Goal: Check status: Check status

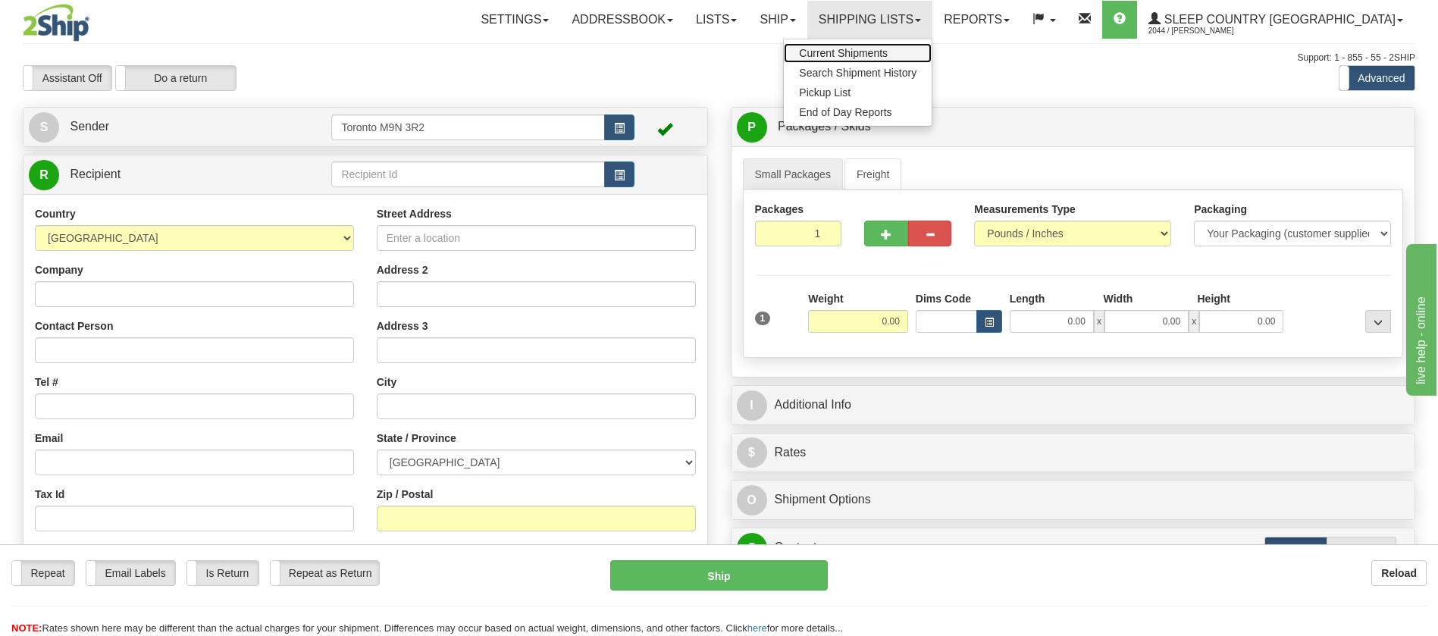
click at [888, 56] on span "Current Shipments" at bounding box center [843, 53] width 89 height 12
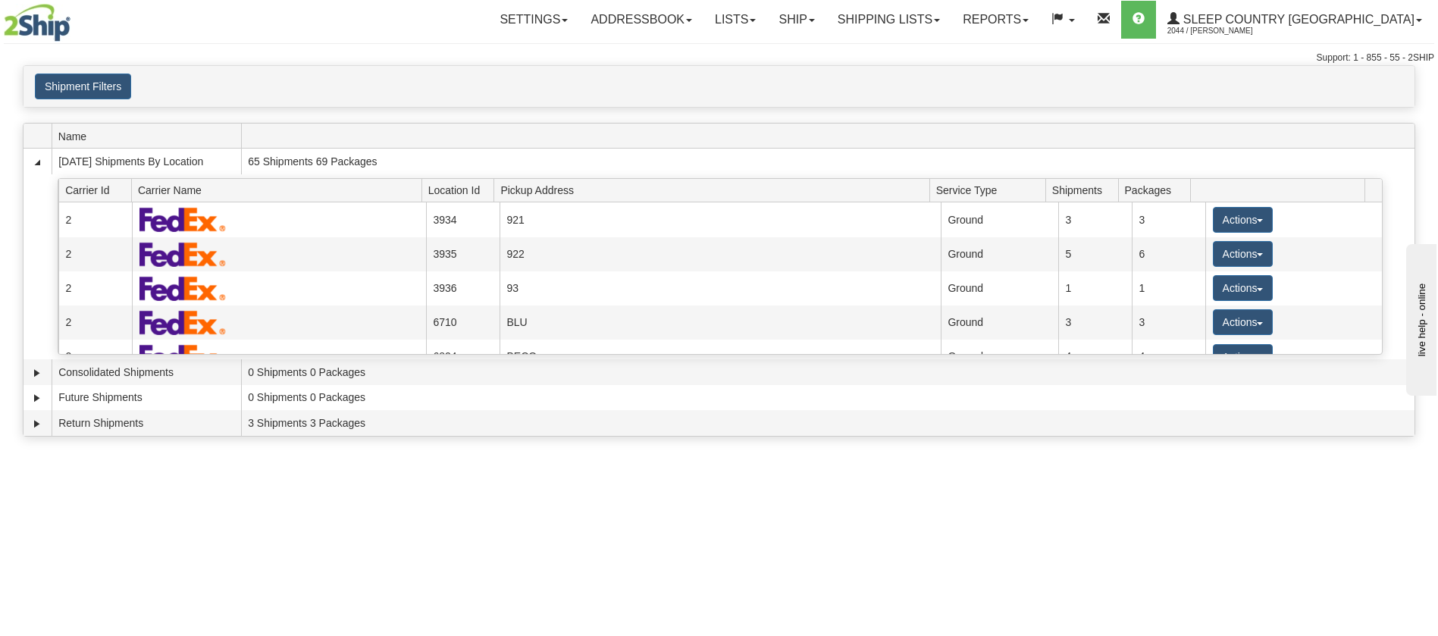
click at [114, 100] on div "Shipment Filters Website Agent Client User" at bounding box center [719, 86] width 1391 height 41
click at [115, 86] on button "Shipment Filters" at bounding box center [83, 87] width 96 height 26
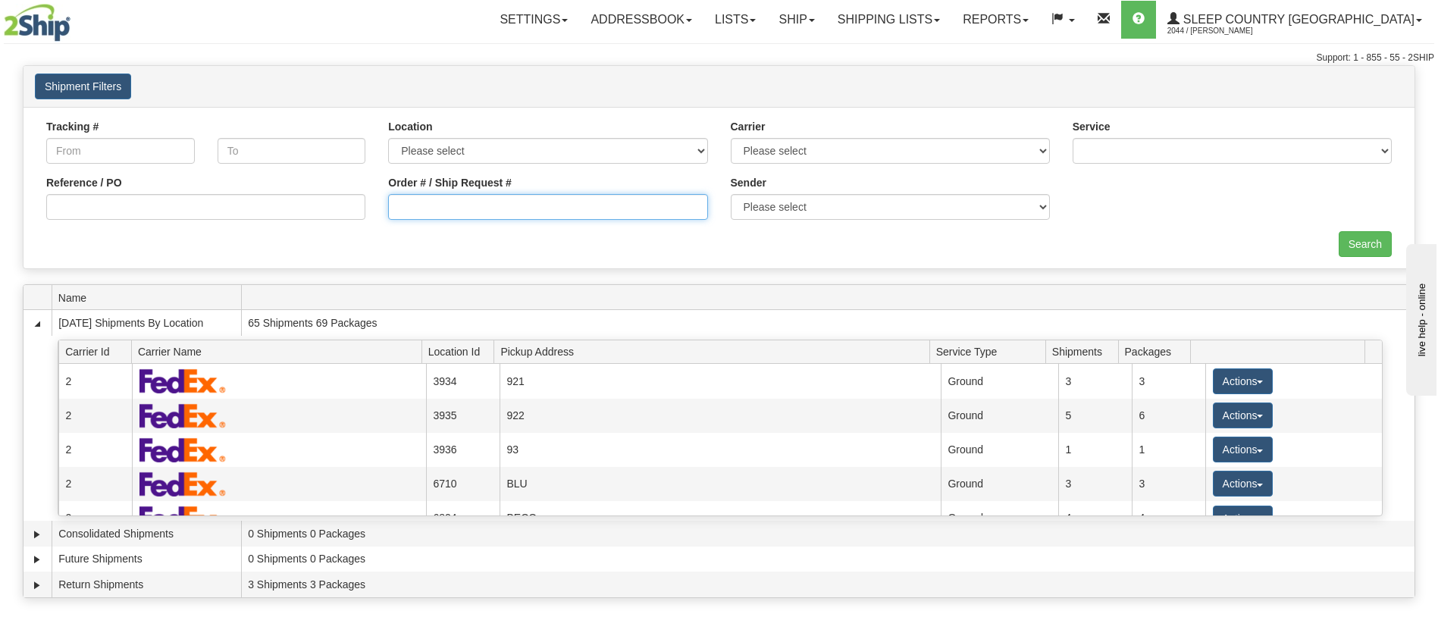
click at [463, 203] on input "Order # / Ship Request #" at bounding box center [547, 207] width 319 height 26
paste input "9002H974061"
type input "9002H974061"
click at [1351, 237] on input "Search" at bounding box center [1365, 244] width 53 height 26
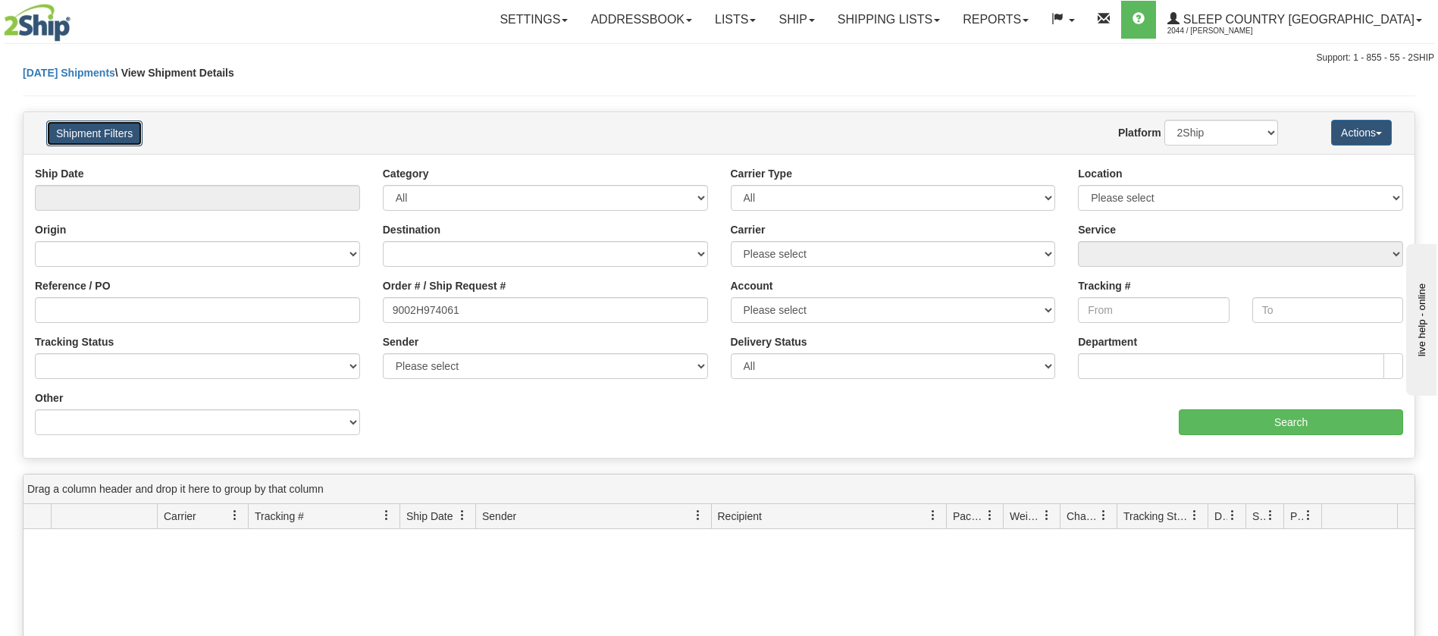
click at [67, 136] on button "Shipment Filters" at bounding box center [94, 134] width 96 height 26
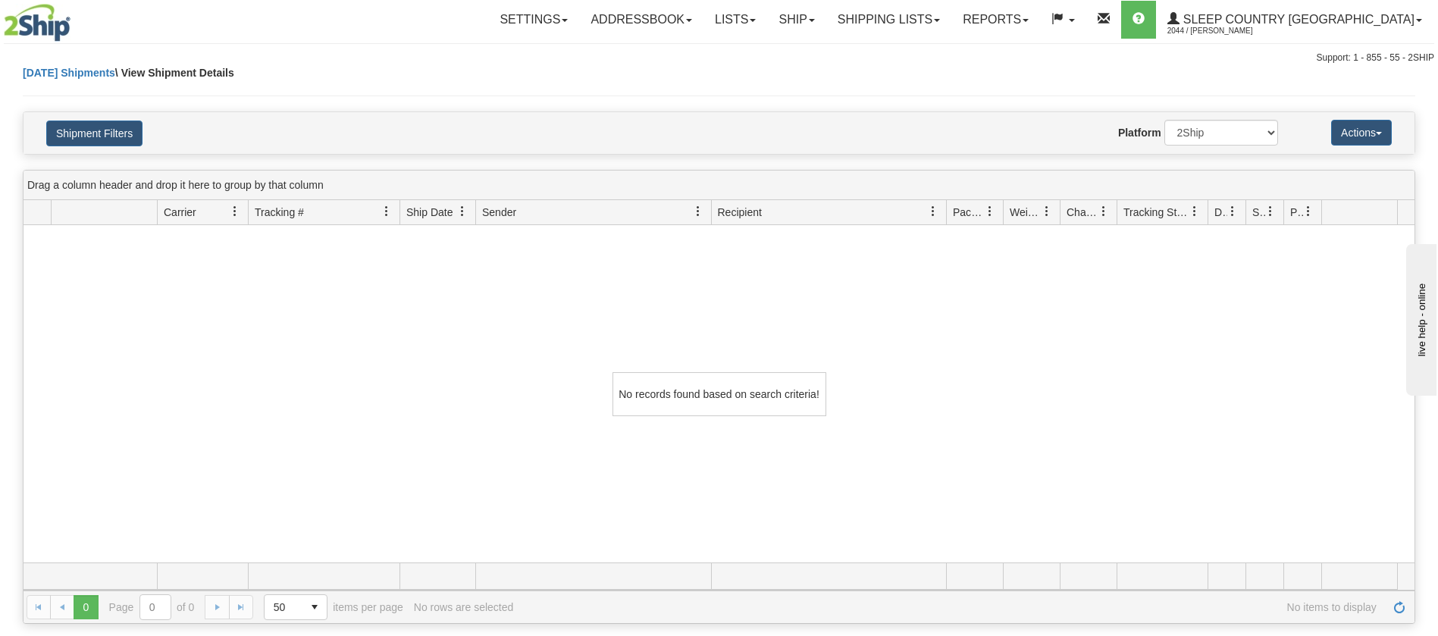
click at [80, 153] on div "Shipment Filters Website Agent Nothing selected Client User Platform 2Ship Impo…" at bounding box center [719, 133] width 1391 height 42
click at [86, 139] on button "Shipment Filters" at bounding box center [94, 134] width 96 height 26
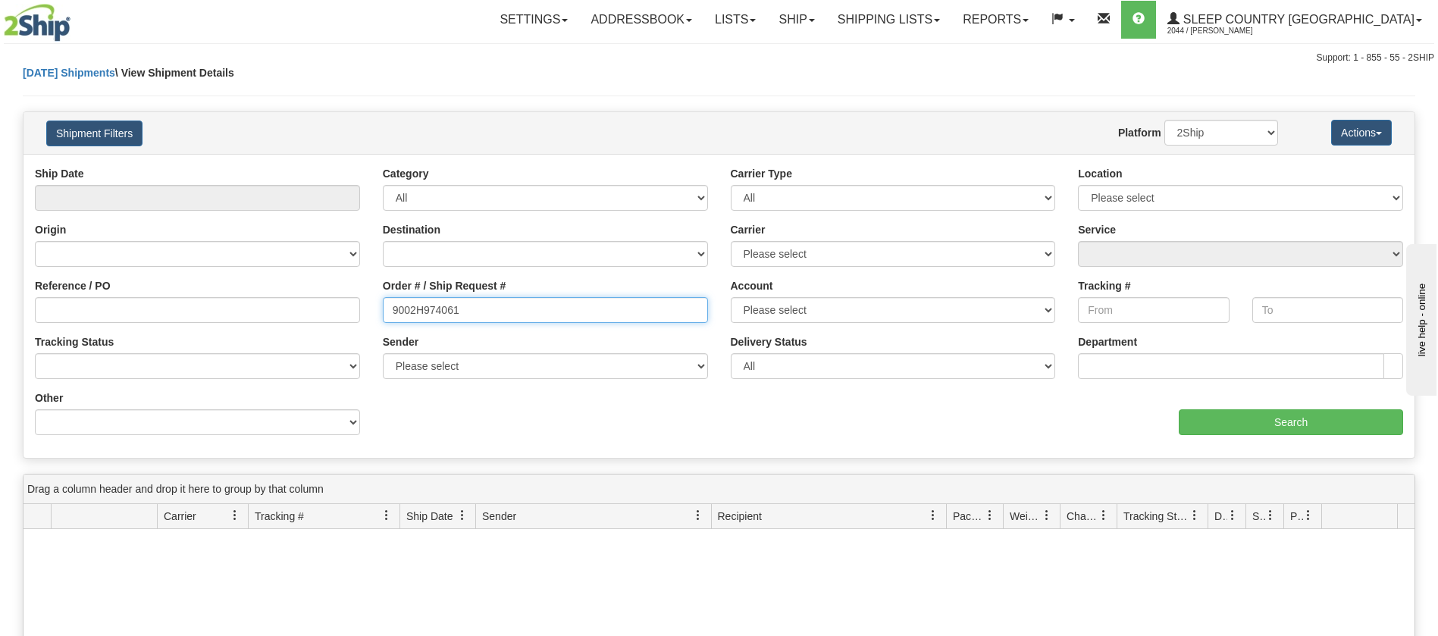
drag, startPoint x: 484, startPoint y: 313, endPoint x: 299, endPoint y: 309, distance: 185.0
click at [299, 166] on div "Reference / PO Order # / Ship Request # 9002H974061 Account Please select Canad…" at bounding box center [719, 166] width 1391 height 0
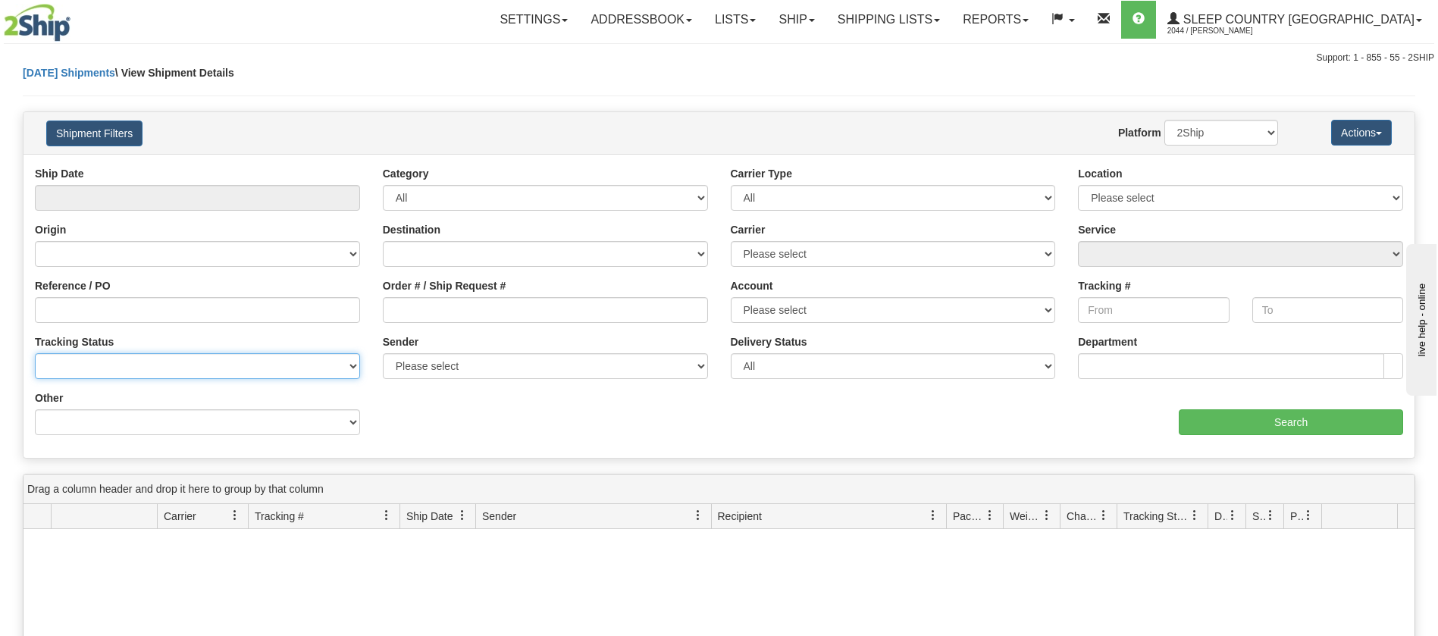
click at [100, 367] on select "No Tracking Info Delivered In Transit Out For Delivery Exception Partial Delive…" at bounding box center [197, 366] width 325 height 26
drag, startPoint x: 582, startPoint y: 428, endPoint x: 544, endPoint y: 420, distance: 38.7
click at [576, 428] on div "Ship Date Category All Inbound Outbound Carrier Type All Most Common Small Pack…" at bounding box center [719, 306] width 1391 height 281
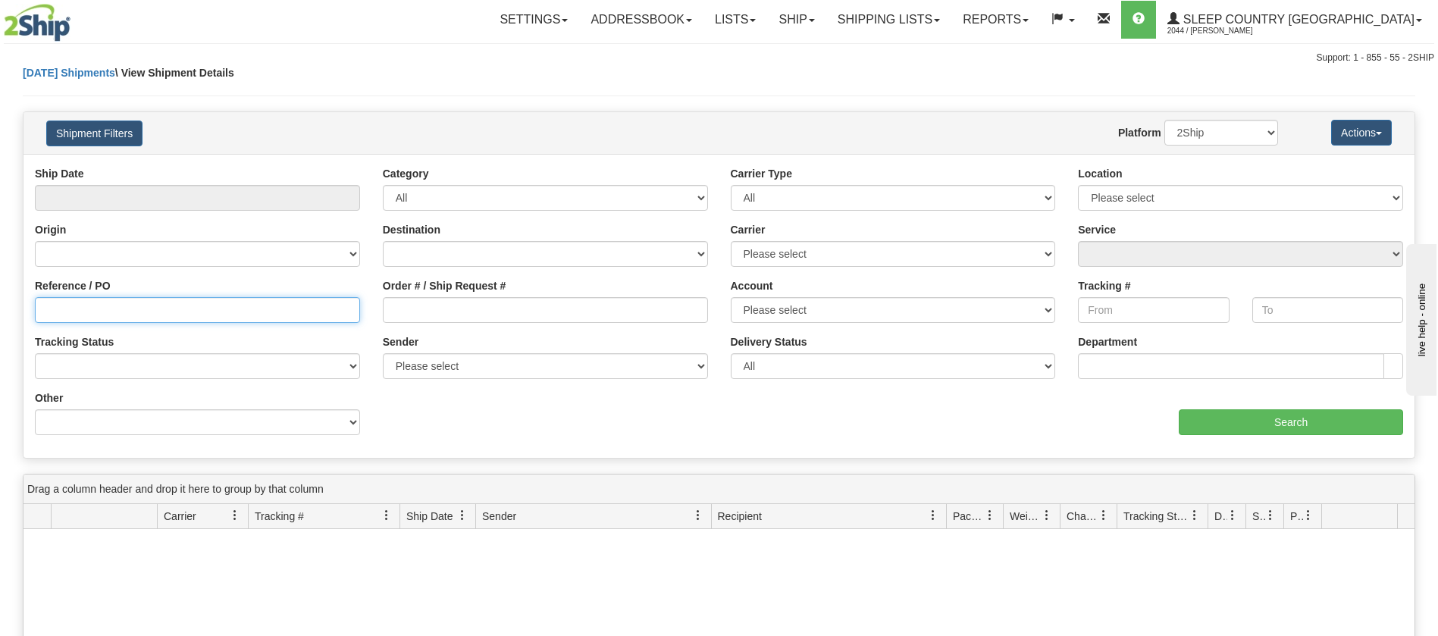
click at [149, 306] on input "Reference / PO" at bounding box center [197, 310] width 325 height 26
paste input "9002H974061"
type input "9002H974061"
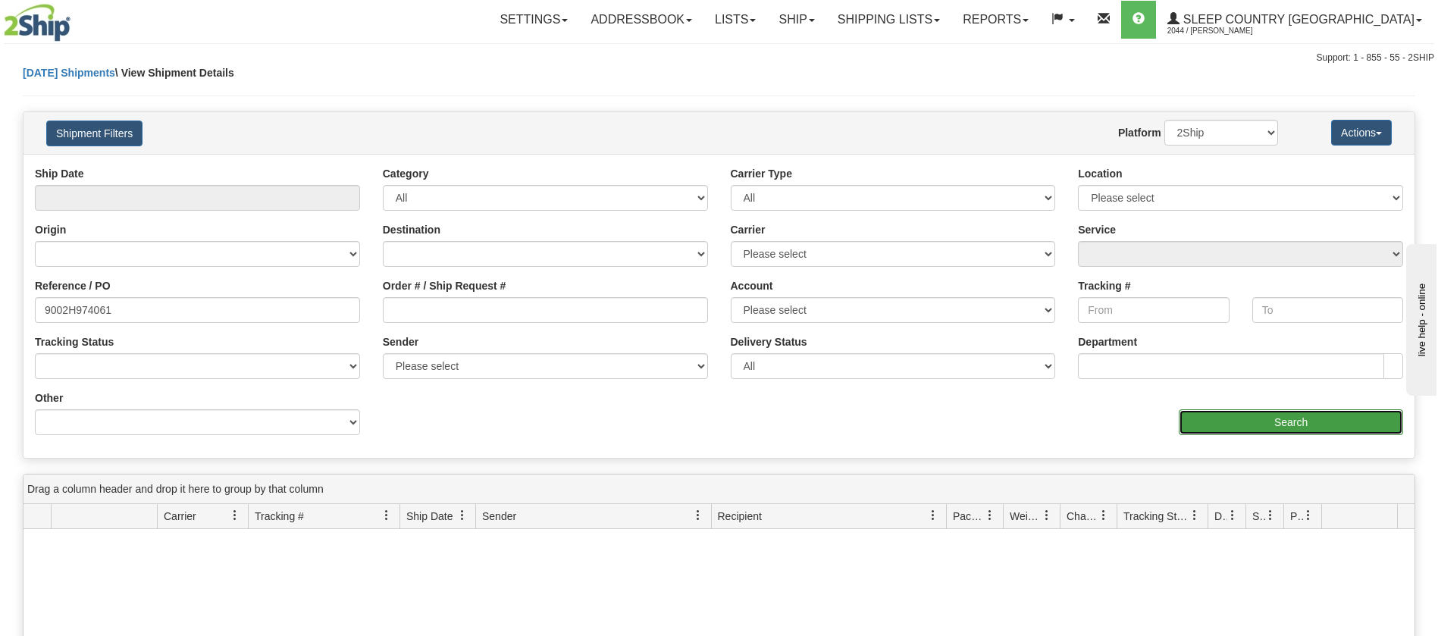
click at [1246, 430] on input "Search" at bounding box center [1291, 422] width 224 height 26
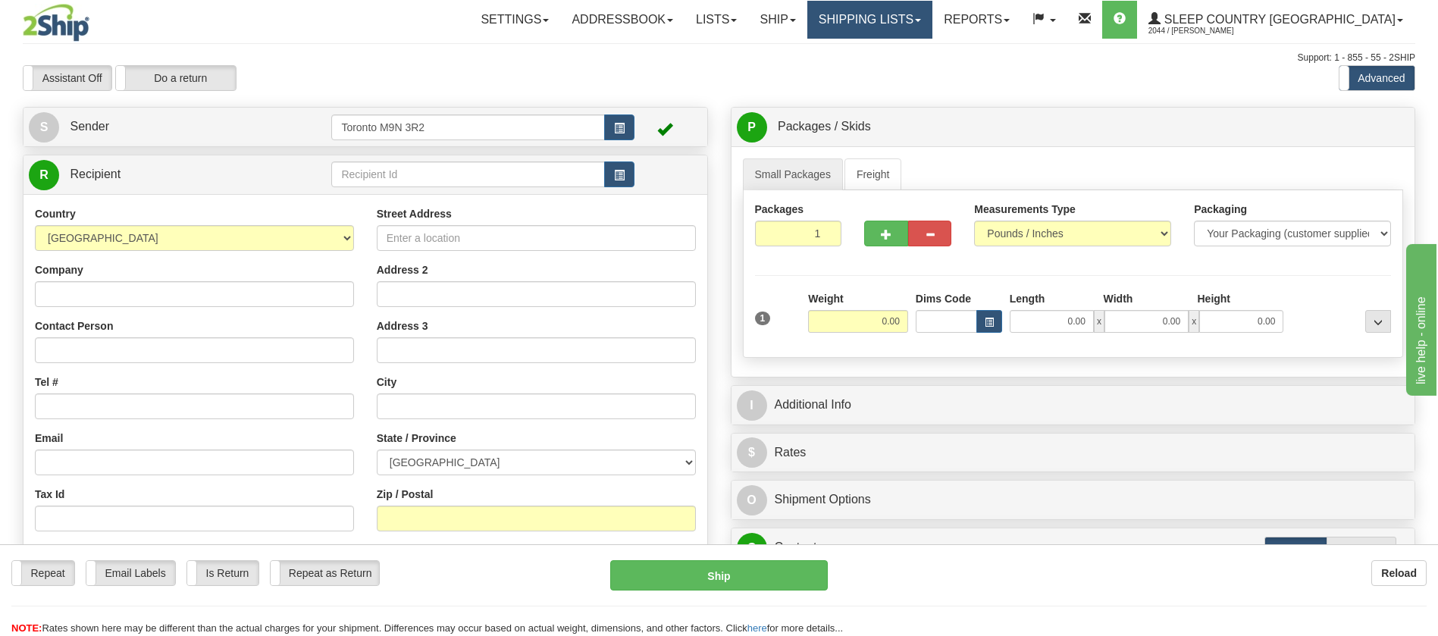
click at [932, 34] on link "Shipping lists" at bounding box center [869, 20] width 125 height 38
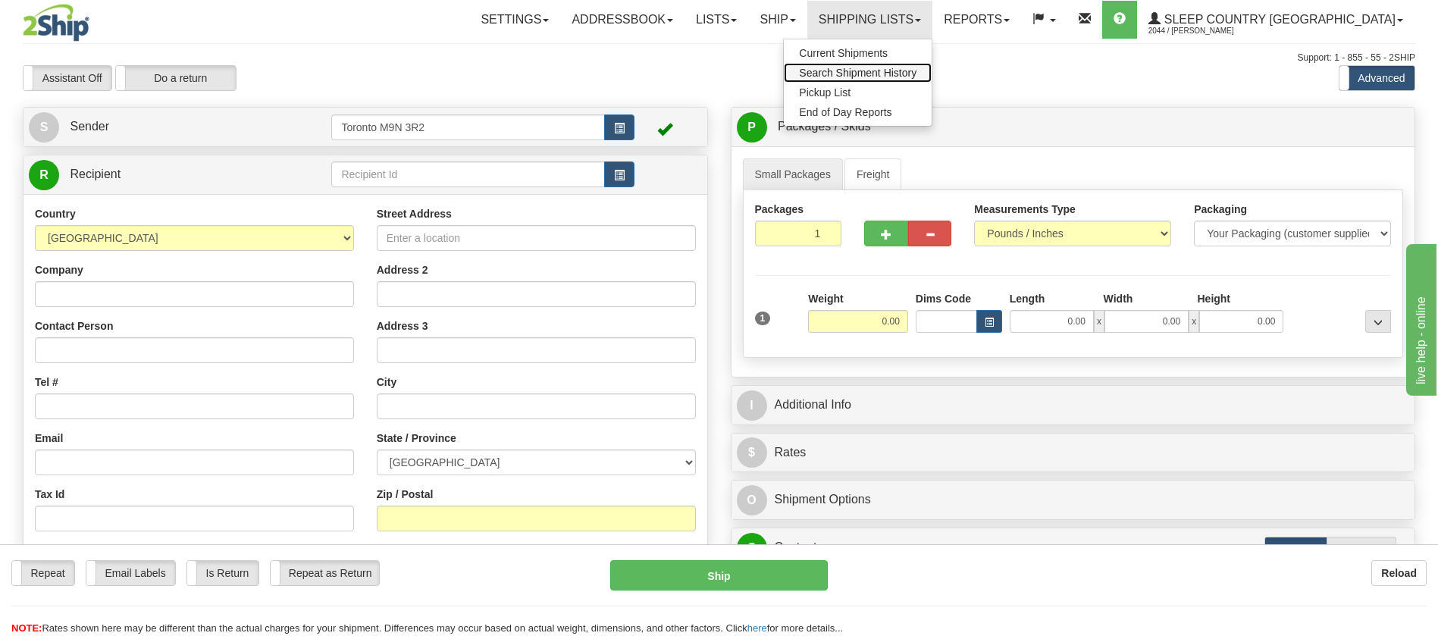
click at [917, 71] on span "Search Shipment History" at bounding box center [858, 73] width 118 height 12
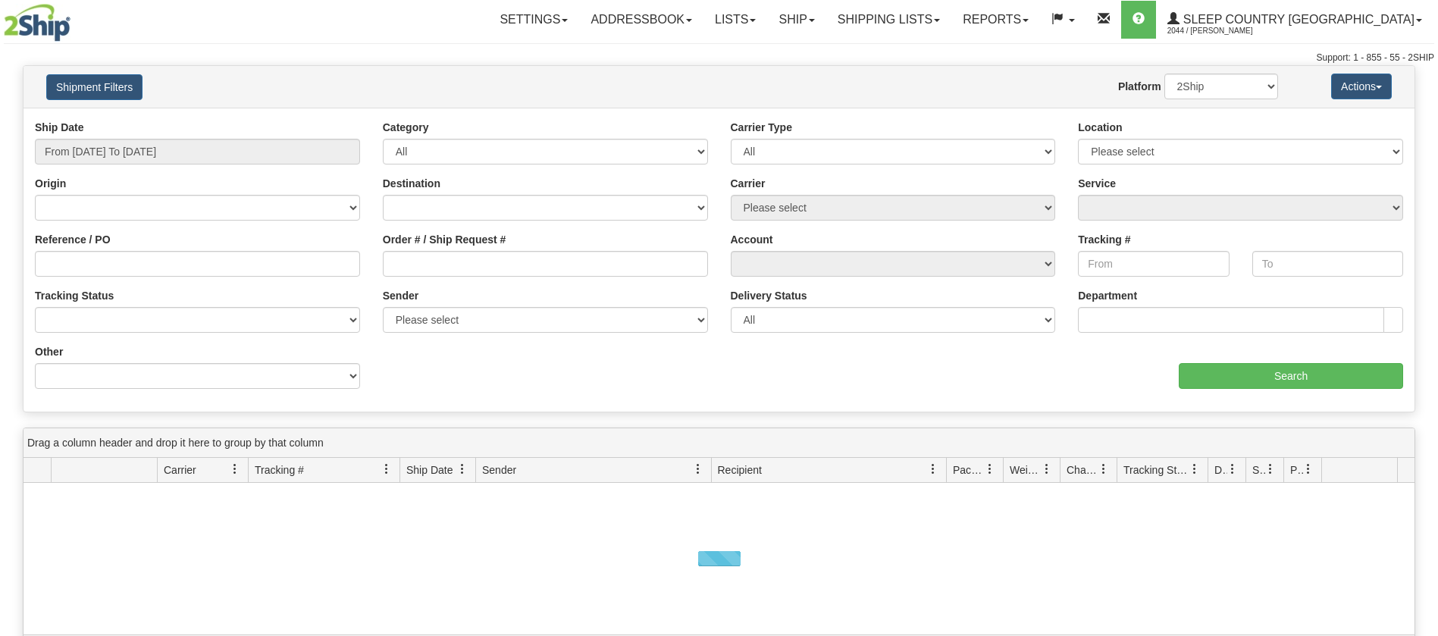
click at [918, 22] on link "Shipping lists" at bounding box center [888, 20] width 125 height 38
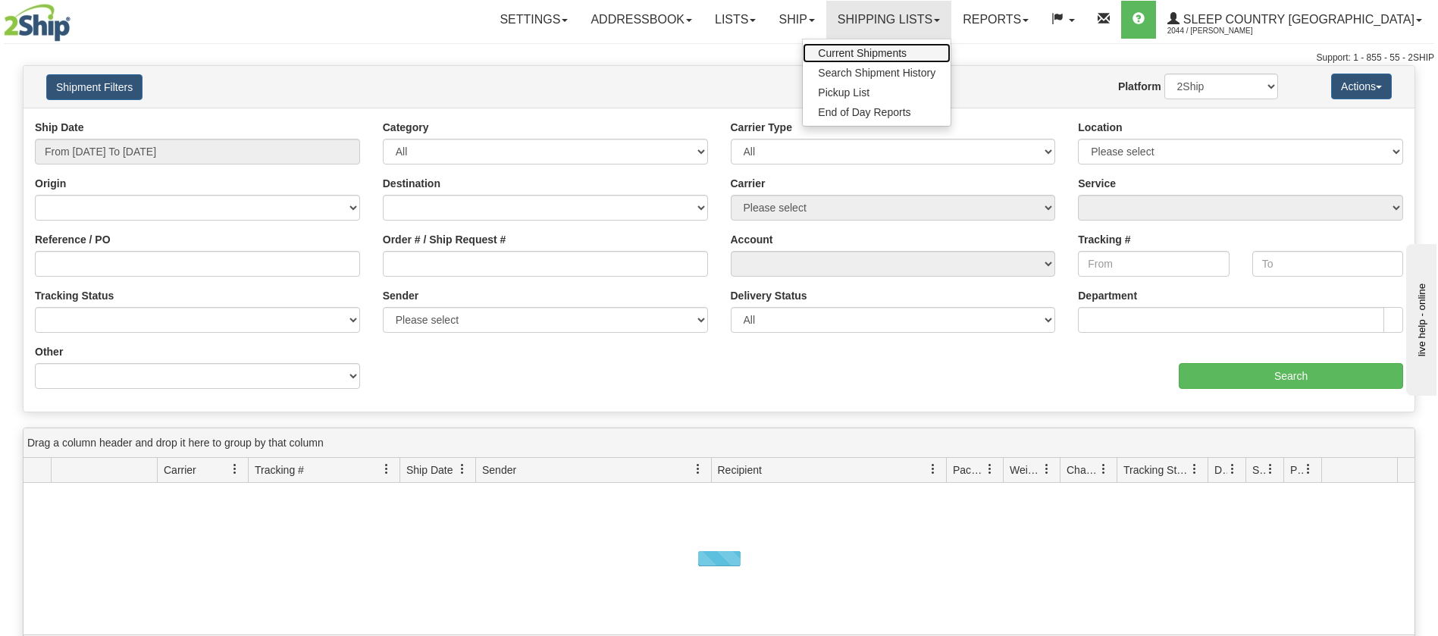
click at [907, 49] on span "Current Shipments" at bounding box center [862, 53] width 89 height 12
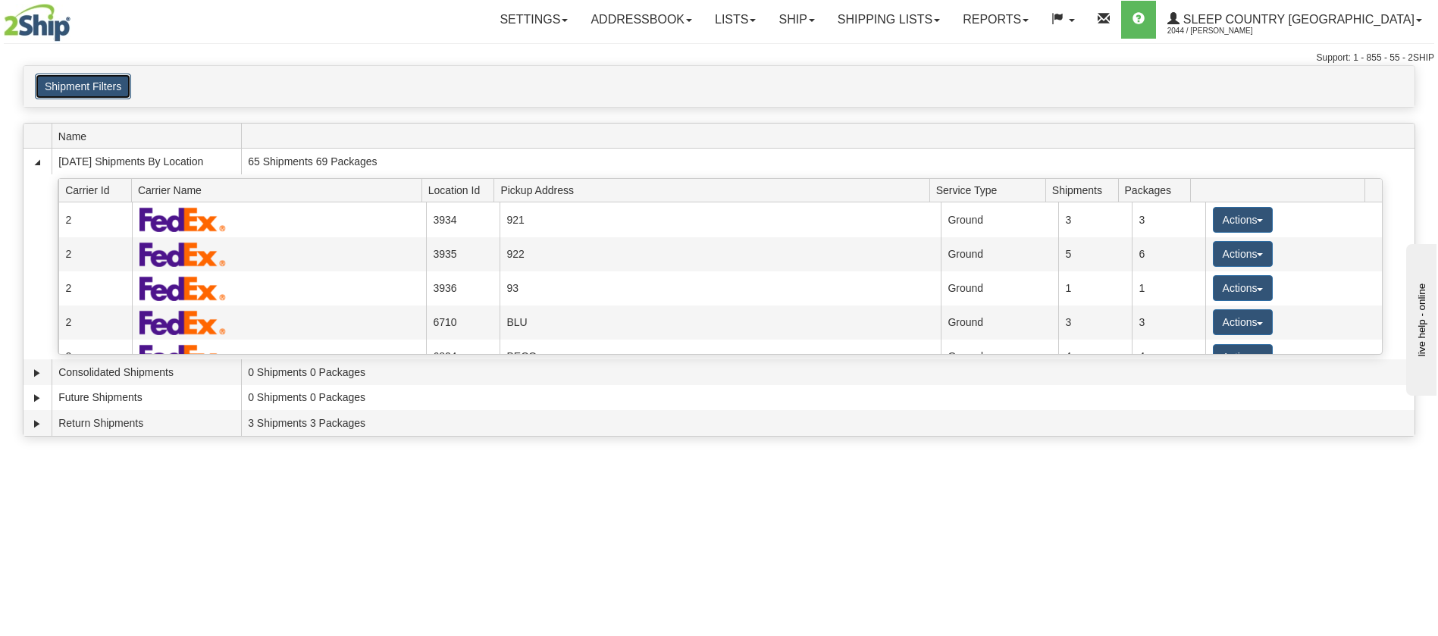
click at [80, 92] on button "Shipment Filters" at bounding box center [83, 87] width 96 height 26
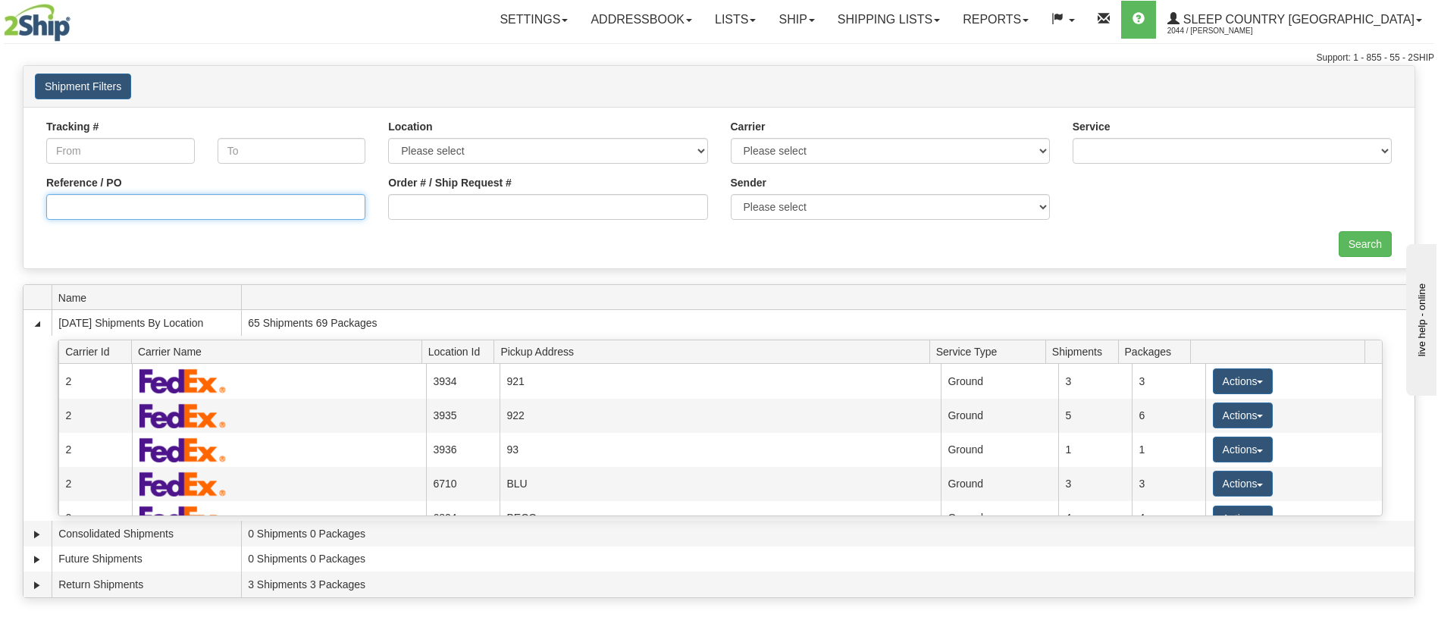
click at [145, 202] on input "Reference / PO" at bounding box center [205, 207] width 319 height 26
paste input "9000H975890"
type input "9000H975890"
click at [1365, 266] on div "Tracking # Tracking To Location Please select Old Toronto DC 921 922 93 94 97 3…" at bounding box center [719, 187] width 1391 height 161
click at [1366, 249] on input "Search" at bounding box center [1365, 244] width 53 height 26
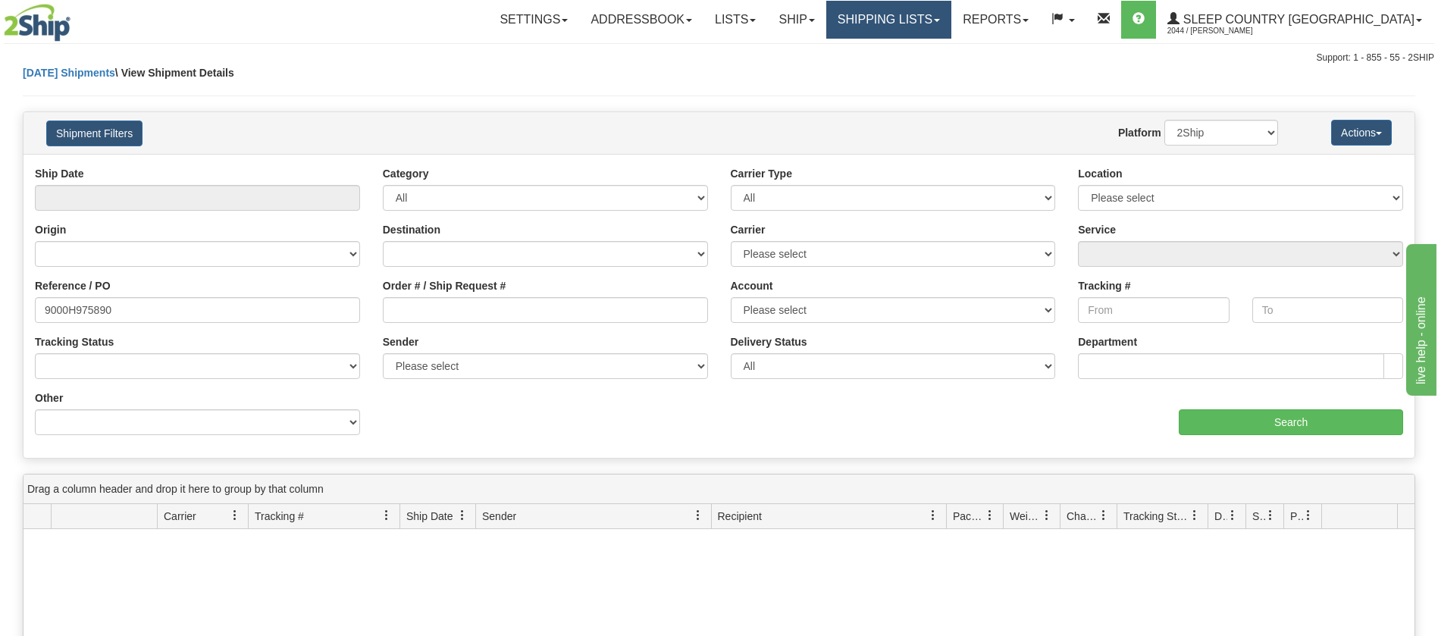
click at [919, 2] on link "Shipping lists" at bounding box center [888, 20] width 125 height 38
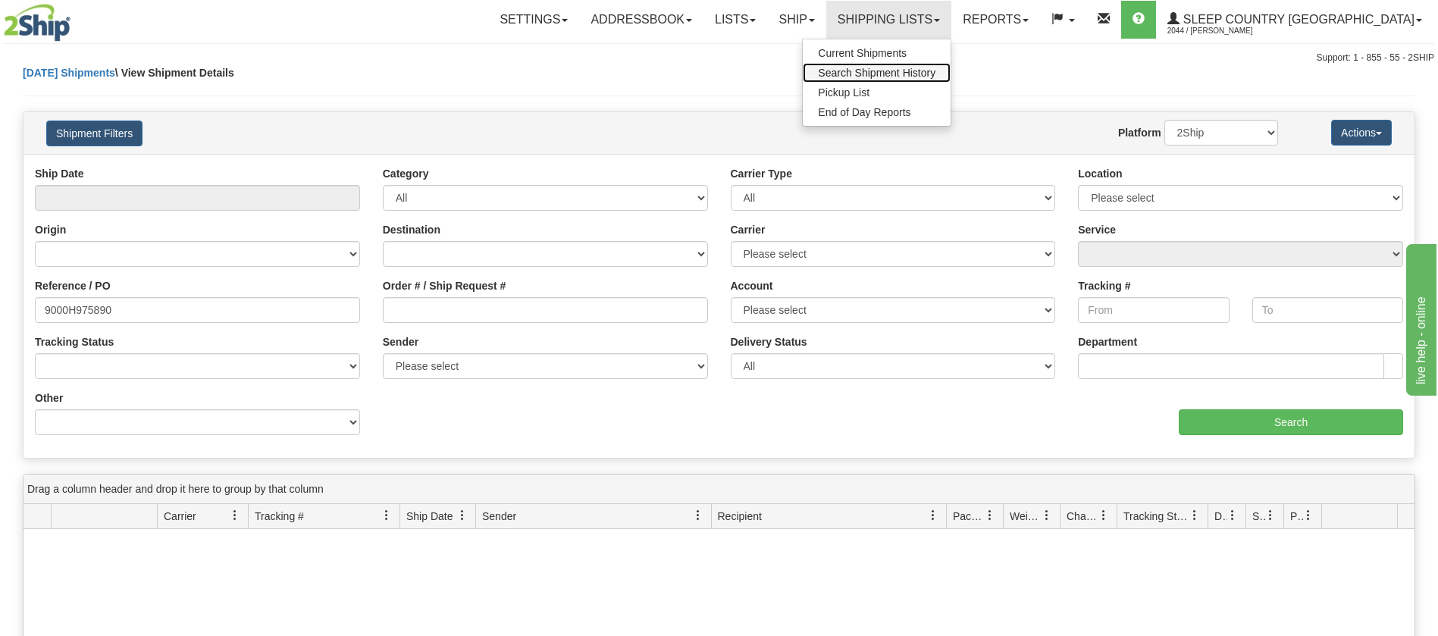
click at [936, 75] on span "Search Shipment History" at bounding box center [877, 73] width 118 height 12
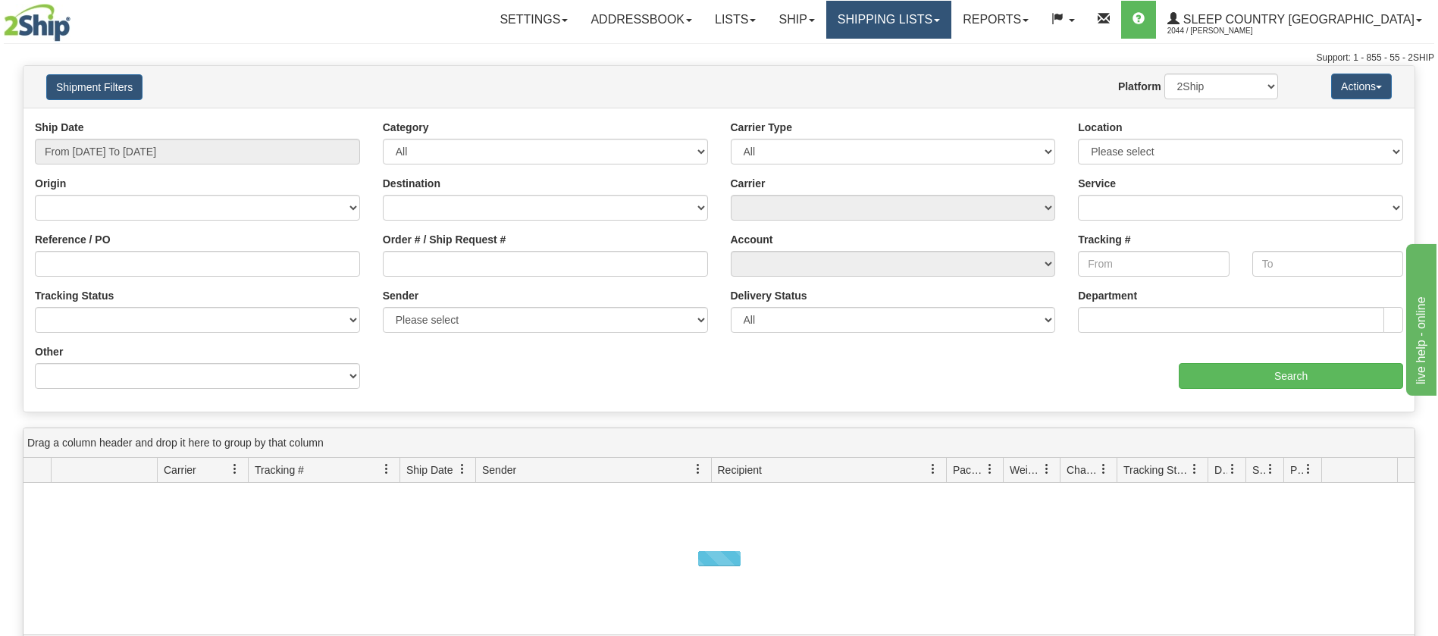
click at [929, 24] on link "Shipping lists" at bounding box center [888, 20] width 125 height 38
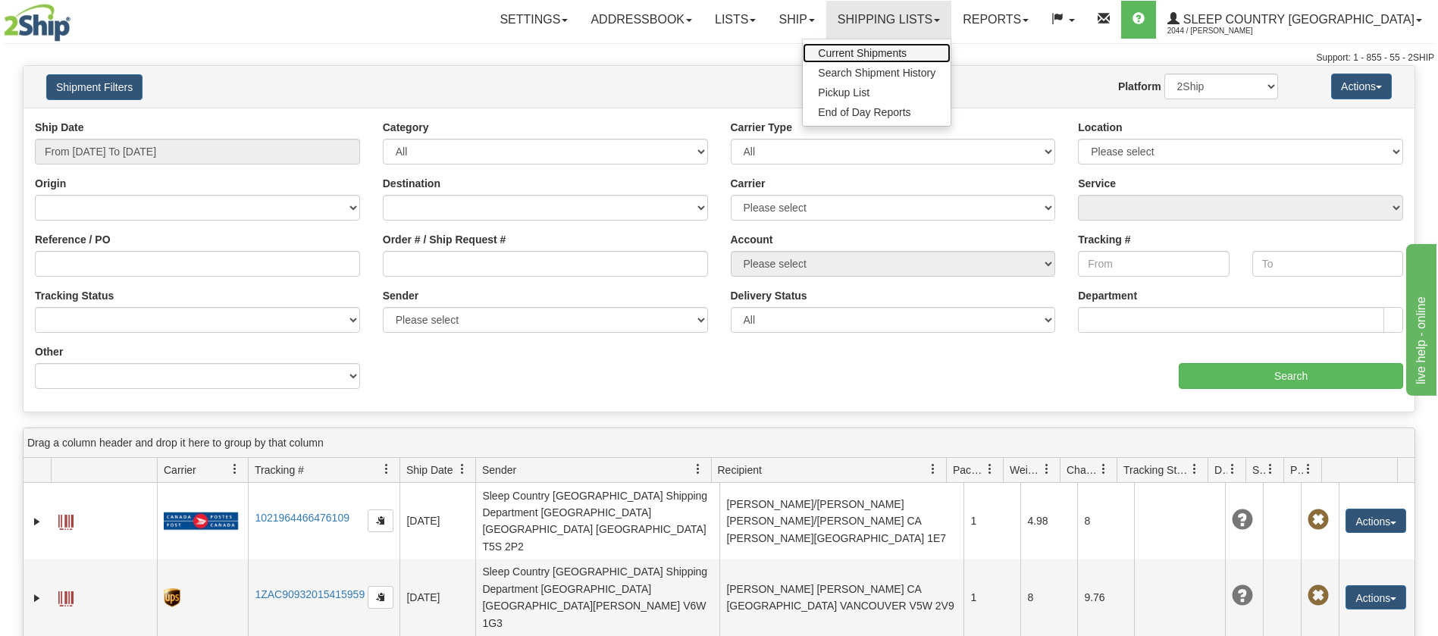
click at [921, 45] on link "Current Shipments" at bounding box center [877, 53] width 148 height 20
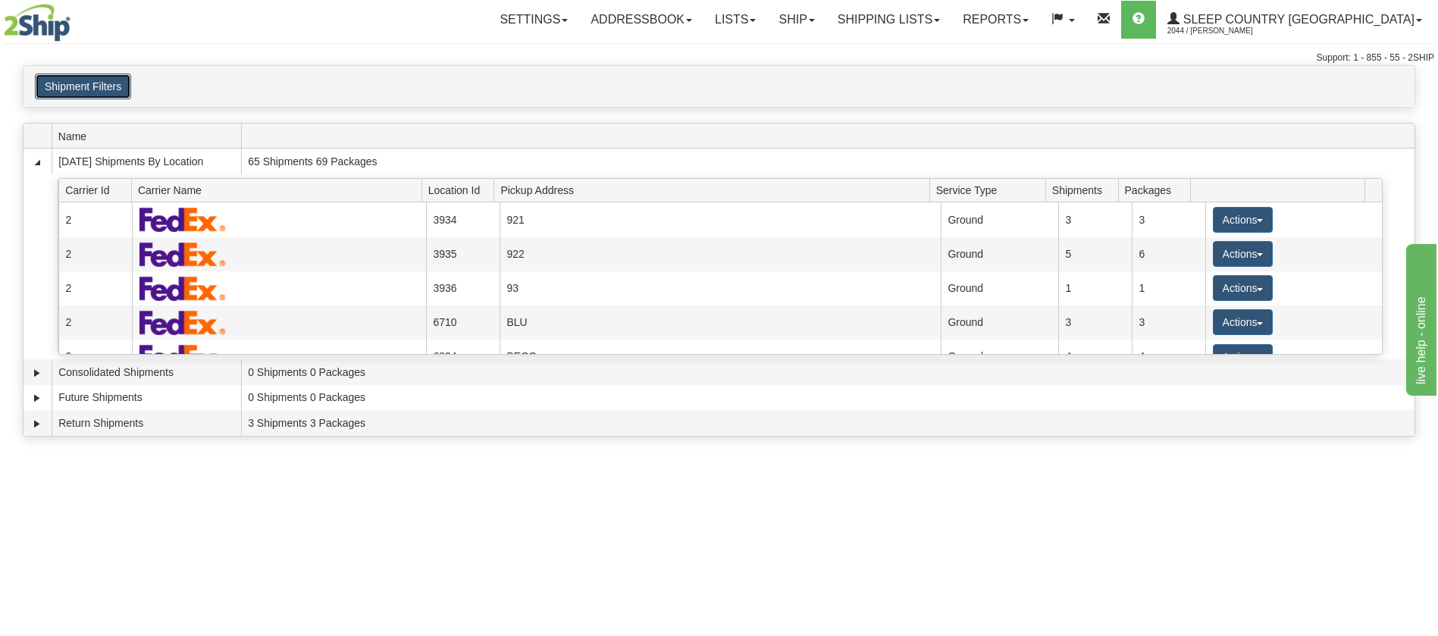
click at [85, 84] on button "Shipment Filters" at bounding box center [83, 87] width 96 height 26
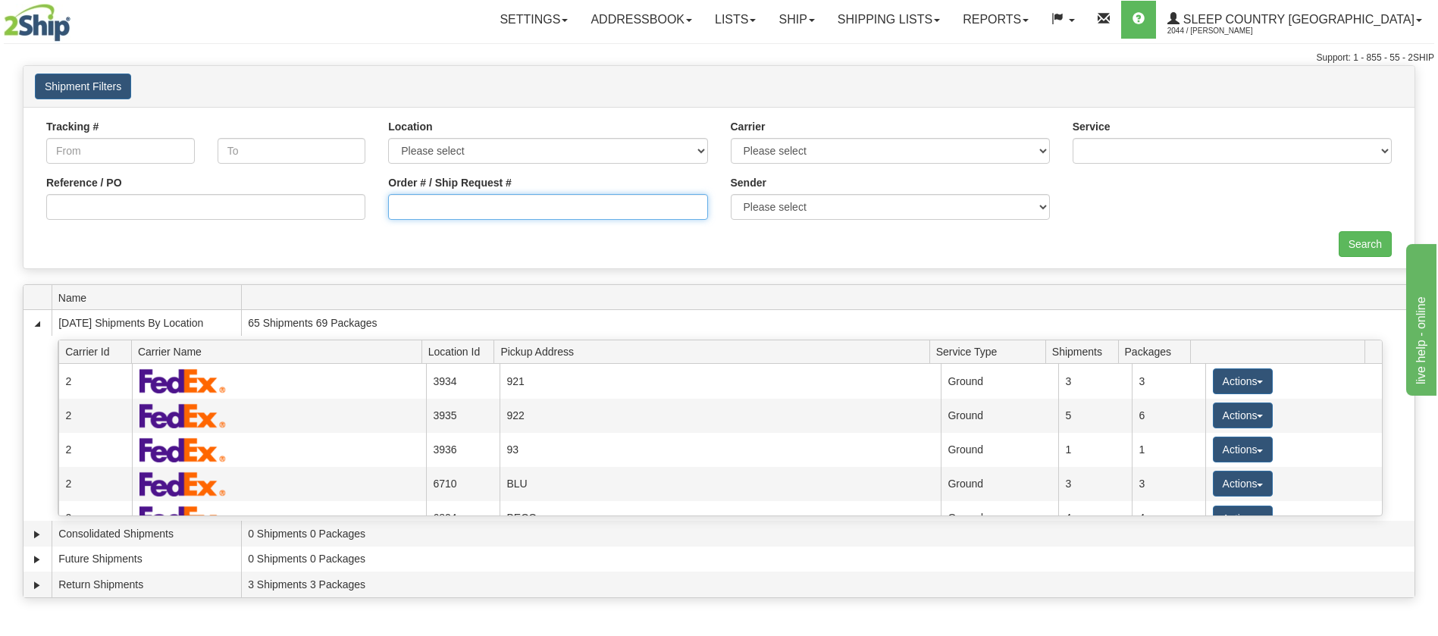
click at [456, 208] on input "Order # / Ship Request #" at bounding box center [547, 207] width 319 height 26
paste input "9000H975890"
type input "9000H975890"
click at [1374, 234] on input "Search" at bounding box center [1365, 244] width 53 height 26
